Goal: Transaction & Acquisition: Obtain resource

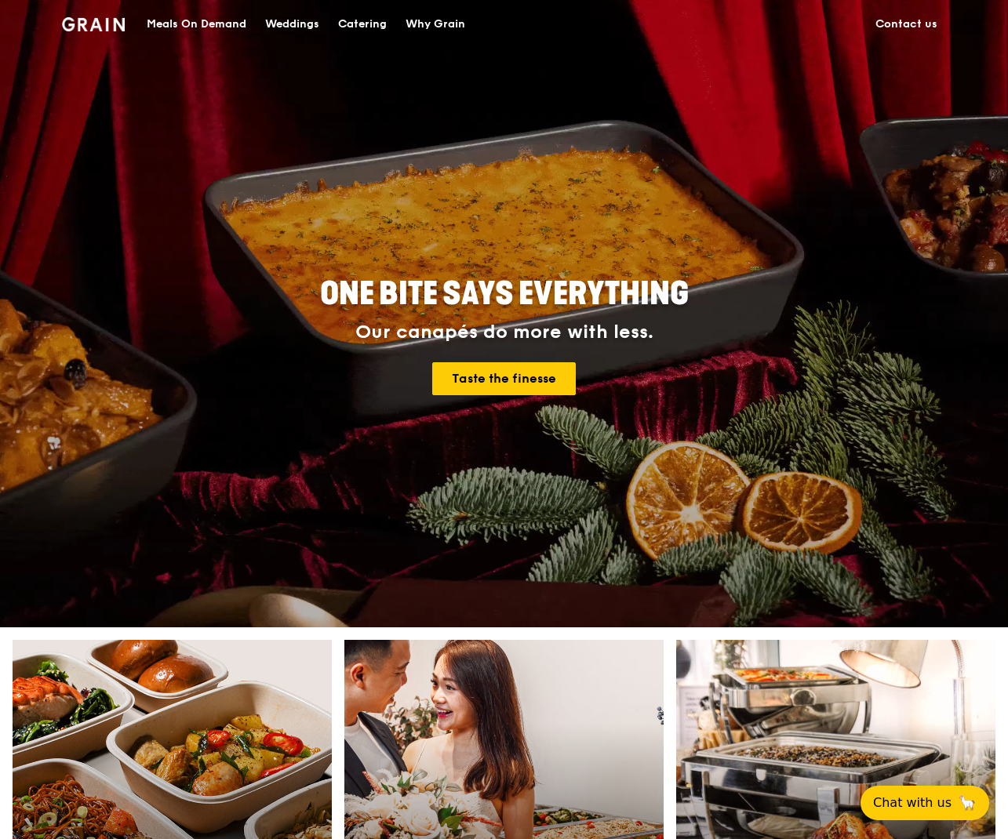
click at [355, 23] on div "Catering" at bounding box center [362, 24] width 49 height 47
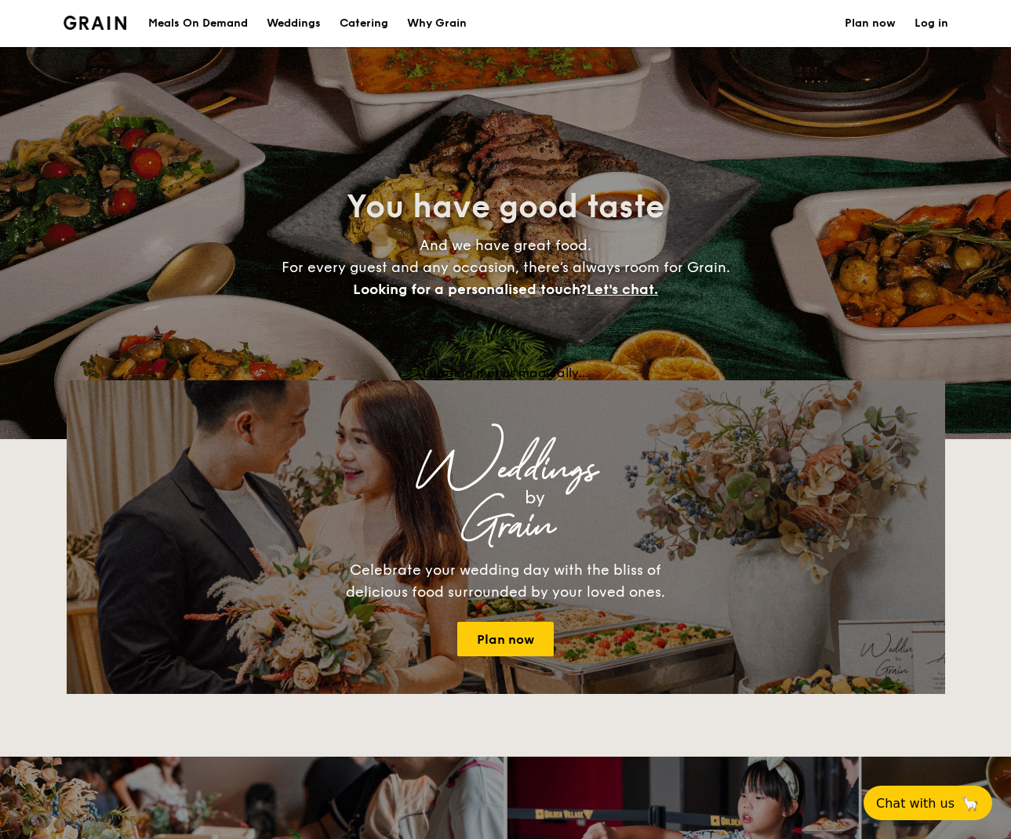
select select
click at [219, 26] on div "Meals On Demand" at bounding box center [198, 23] width 100 height 47
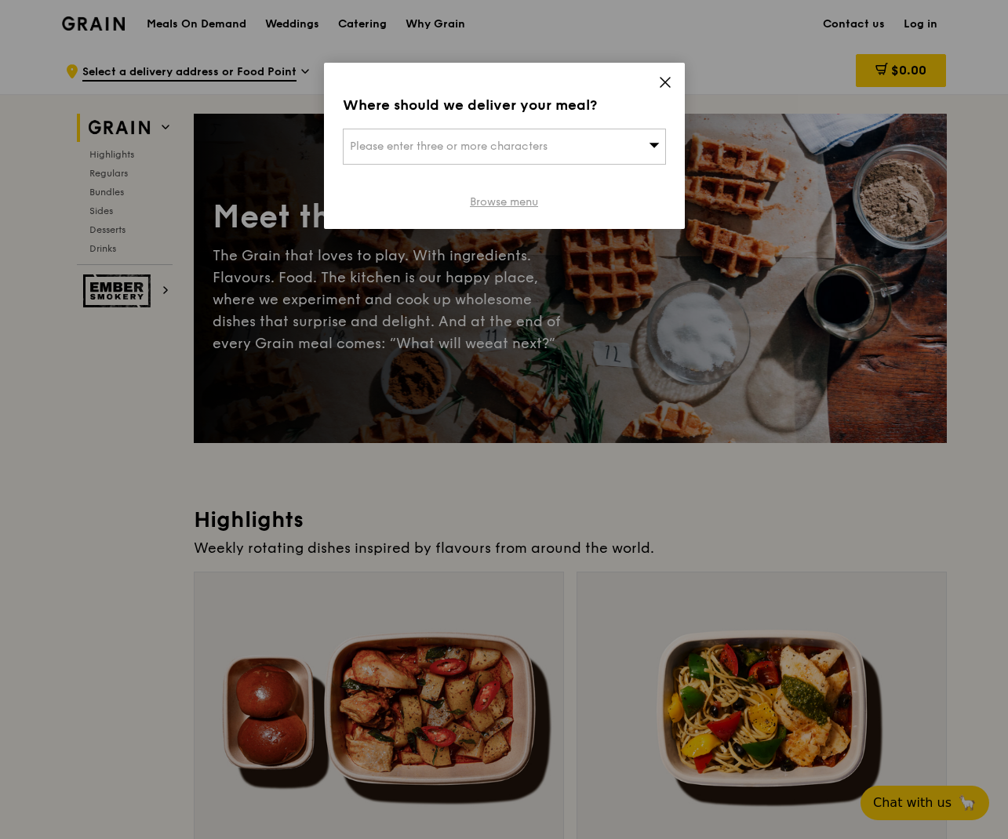
click at [522, 205] on link "Browse menu" at bounding box center [504, 203] width 68 height 16
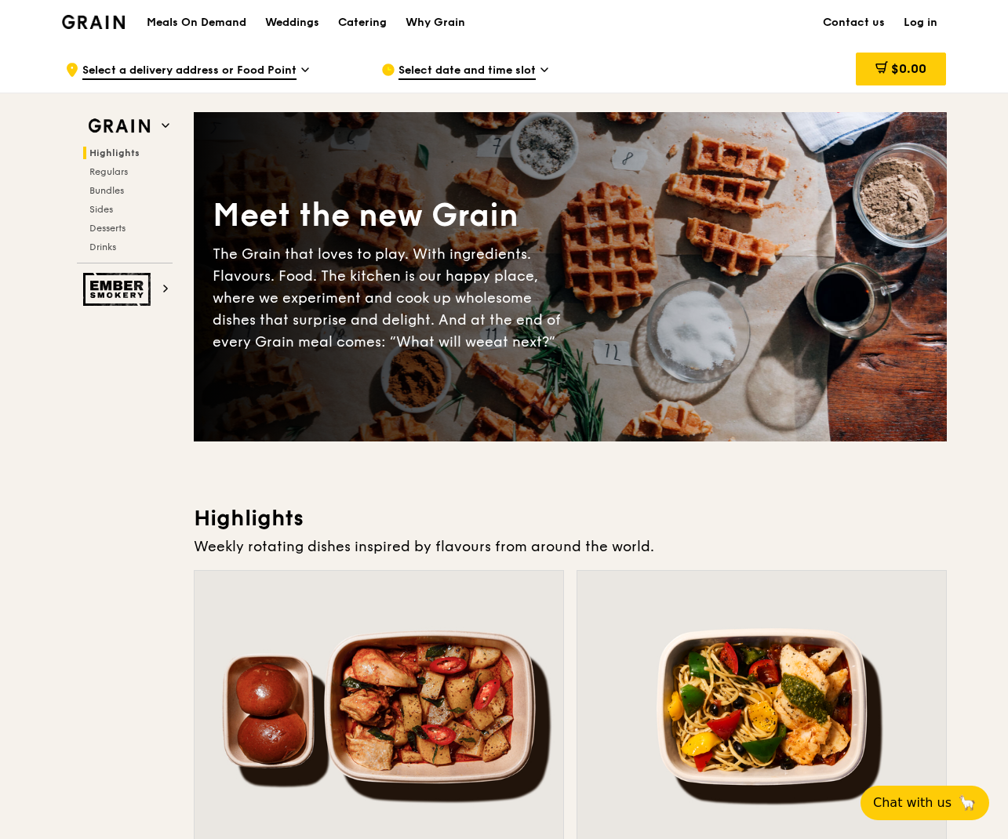
scroll to position [2, 1]
click at [359, 20] on div "Catering" at bounding box center [362, 22] width 49 height 47
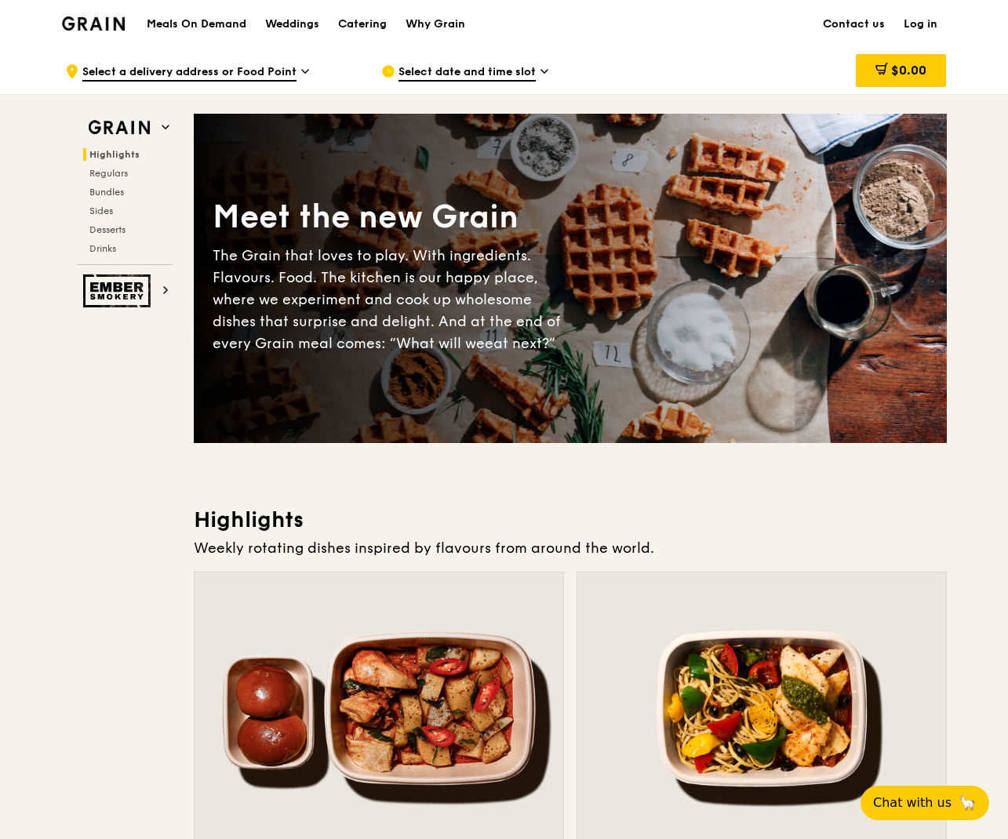
scroll to position [0, 0]
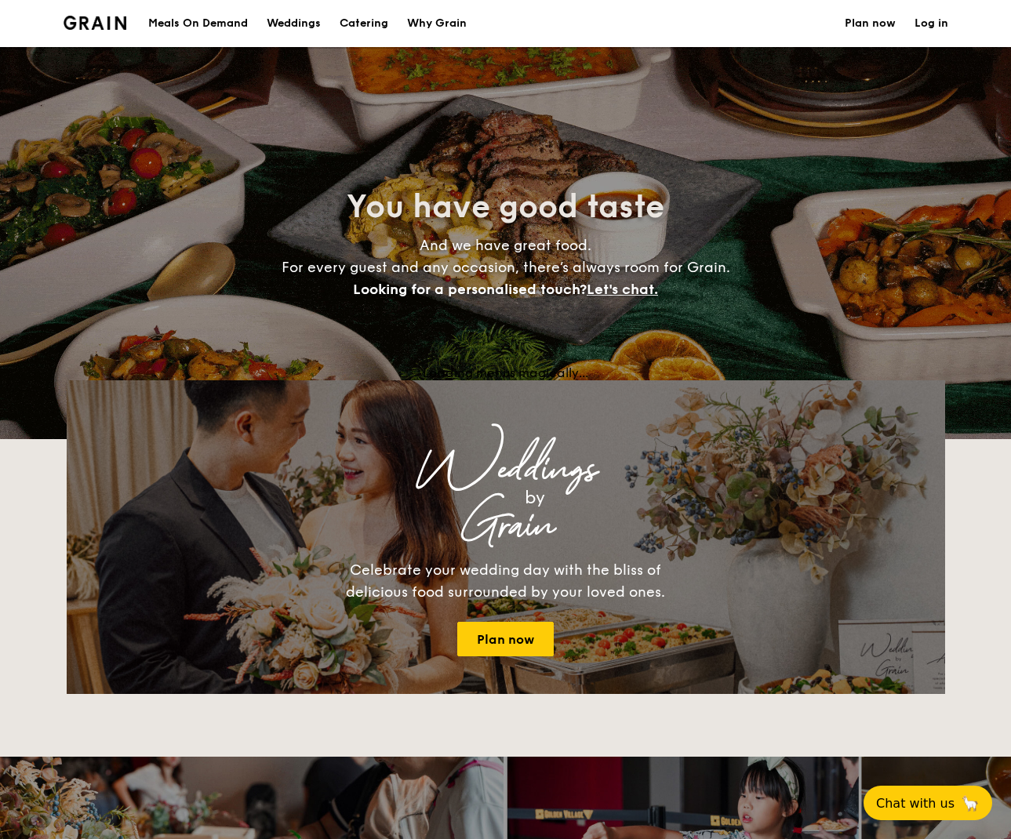
select select
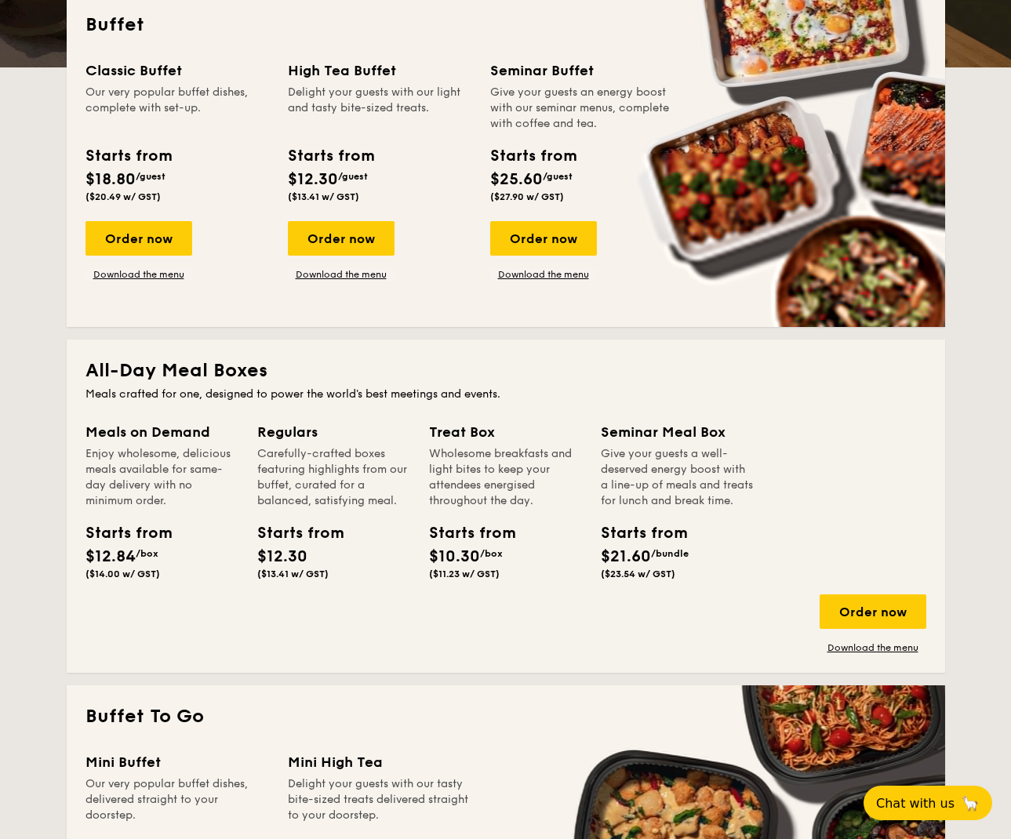
scroll to position [414, 0]
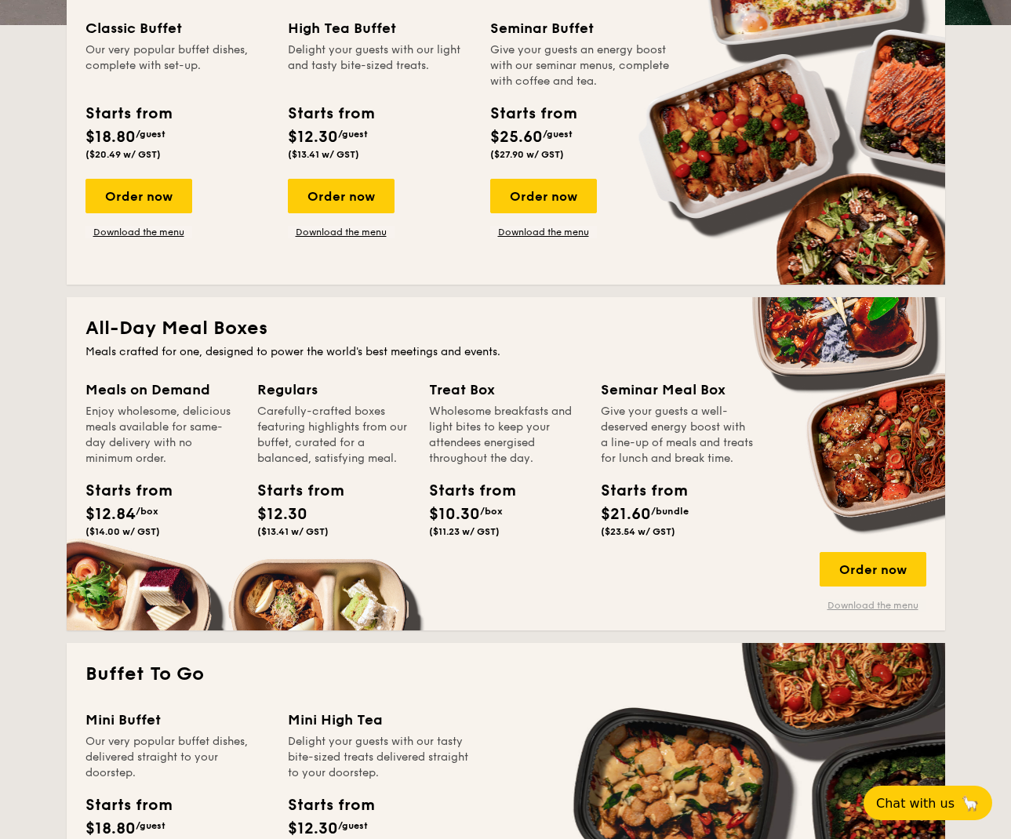
drag, startPoint x: 875, startPoint y: 606, endPoint x: 866, endPoint y: 602, distance: 10.2
click at [875, 606] on link "Download the menu" at bounding box center [873, 605] width 107 height 13
